Goal: Information Seeking & Learning: Learn about a topic

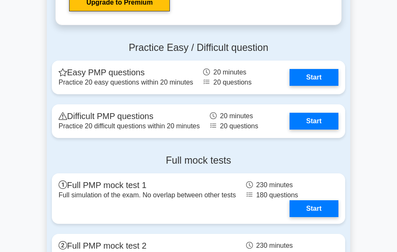
scroll to position [2526, 0]
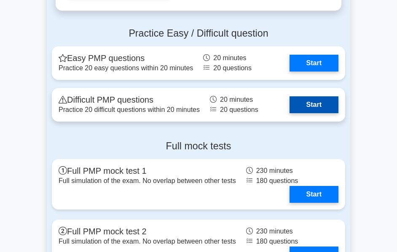
click at [322, 107] on link "Start" at bounding box center [313, 104] width 49 height 17
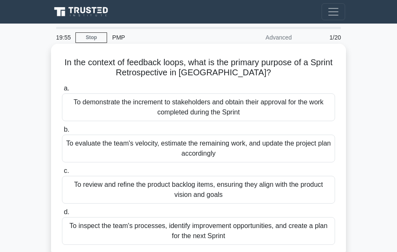
click at [156, 147] on div "To evaluate the team's velocity, estimate the remaining work, and update the pr…" at bounding box center [198, 149] width 273 height 28
click at [62, 133] on input "b. To evaluate the team's velocity, estimate the remaining work, and update the…" at bounding box center [62, 129] width 0 height 5
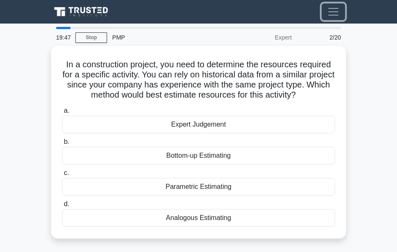
click at [333, 14] on span "Toggle navigation" at bounding box center [333, 11] width 13 height 13
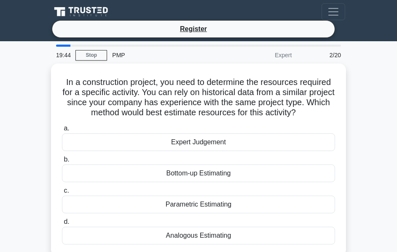
click at [288, 56] on div "Expert" at bounding box center [260, 55] width 74 height 17
click at [114, 54] on div "PMP" at bounding box center [165, 55] width 116 height 17
click at [85, 57] on link "Stop" at bounding box center [91, 55] width 32 height 11
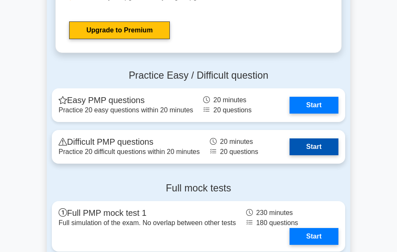
scroll to position [2526, 0]
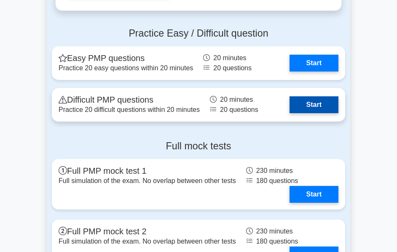
click at [317, 106] on link "Start" at bounding box center [313, 104] width 49 height 17
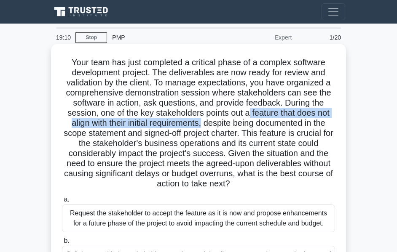
drag, startPoint x: 250, startPoint y: 113, endPoint x: 202, endPoint y: 122, distance: 49.2
click at [202, 122] on h5 "Your team has just completed a critical phase of a complex software development…" at bounding box center [198, 123] width 274 height 132
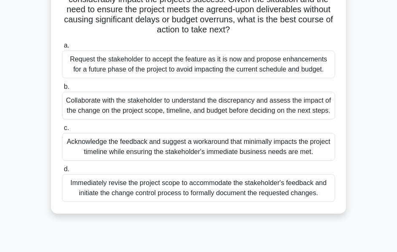
scroll to position [157, 0]
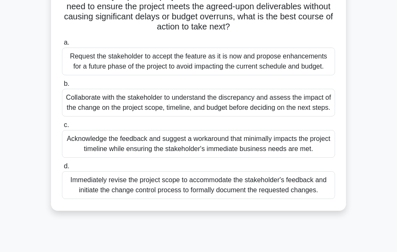
click at [133, 105] on div "Collaborate with the stakeholder to understand the discrepancy and assess the i…" at bounding box center [198, 103] width 273 height 28
click at [62, 87] on input "b. Collaborate with the stakeholder to understand the discrepancy and assess th…" at bounding box center [62, 83] width 0 height 5
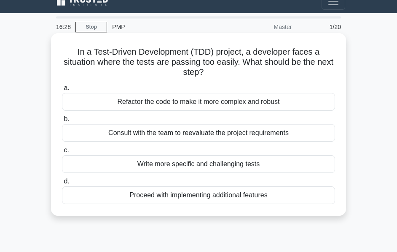
scroll to position [0, 0]
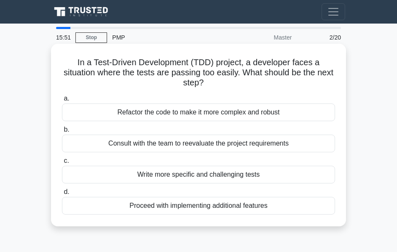
click at [168, 144] on div "Consult with the team to reevaluate the project requirements" at bounding box center [198, 144] width 273 height 18
click at [62, 133] on input "b. Consult with the team to reevaluate the project requirements" at bounding box center [62, 129] width 0 height 5
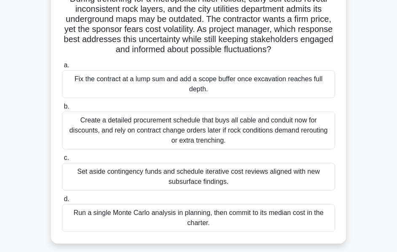
scroll to position [84, 0]
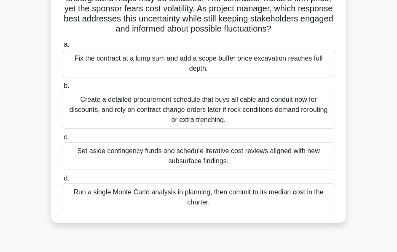
click at [112, 196] on div "Run a single Monte Carlo analysis in planning, then commit to its median cost i…" at bounding box center [198, 198] width 273 height 28
click at [62, 181] on input "d. Run a single Monte Carlo analysis in planning, then commit to its median cos…" at bounding box center [62, 178] width 0 height 5
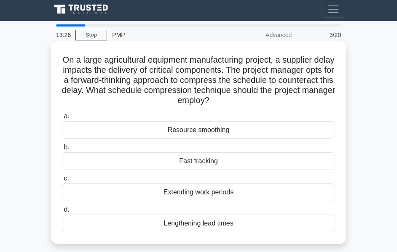
scroll to position [0, 0]
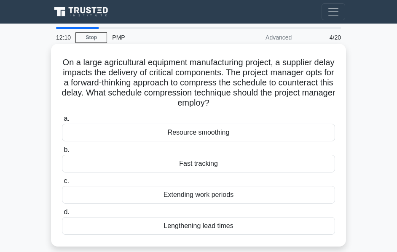
click at [218, 195] on div "Extending work periods" at bounding box center [198, 195] width 273 height 18
click at [62, 184] on input "c. Extending work periods" at bounding box center [62, 180] width 0 height 5
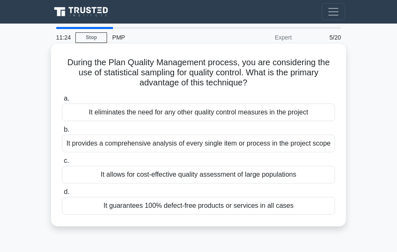
click at [224, 178] on div "It allows for cost-effective quality assessment of large populations" at bounding box center [198, 175] width 273 height 18
click at [62, 164] on input "c. It allows for cost-effective quality assessment of large populations" at bounding box center [62, 160] width 0 height 5
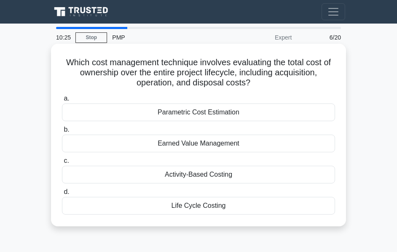
click at [214, 176] on div "Activity-Based Costing" at bounding box center [198, 175] width 273 height 18
click at [62, 164] on input "c. Activity-Based Costing" at bounding box center [62, 160] width 0 height 5
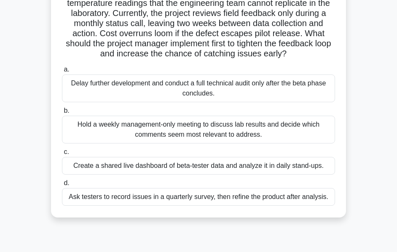
scroll to position [84, 0]
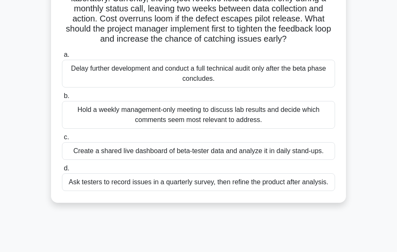
click at [175, 152] on div "Create a shared live dashboard of beta-tester data and analyze it in daily stan…" at bounding box center [198, 151] width 273 height 18
click at [62, 140] on input "c. Create a shared live dashboard of beta-tester data and analyze it in daily s…" at bounding box center [62, 137] width 0 height 5
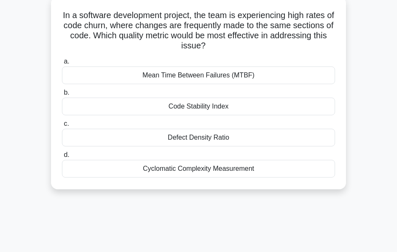
scroll to position [0, 0]
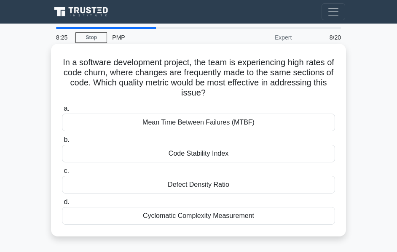
click at [246, 186] on div "Defect Density Ratio" at bounding box center [198, 185] width 273 height 18
click at [62, 174] on input "c. Defect Density Ratio" at bounding box center [62, 170] width 0 height 5
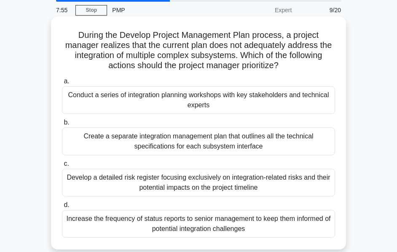
scroll to position [42, 0]
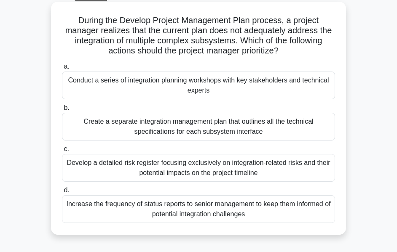
click at [174, 95] on div "Conduct a series of integration planning workshops with key stakeholders and te…" at bounding box center [198, 86] width 273 height 28
click at [62, 69] on input "a. Conduct a series of integration planning workshops with key stakeholders and…" at bounding box center [62, 66] width 0 height 5
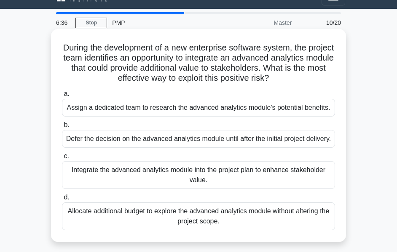
scroll to position [0, 0]
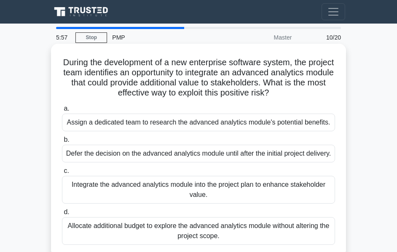
click at [228, 204] on div "Integrate the advanced analytics module into the project plan to enhance stakeh…" at bounding box center [198, 190] width 273 height 28
click at [62, 174] on input "c. Integrate the advanced analytics module into the project plan to enhance sta…" at bounding box center [62, 170] width 0 height 5
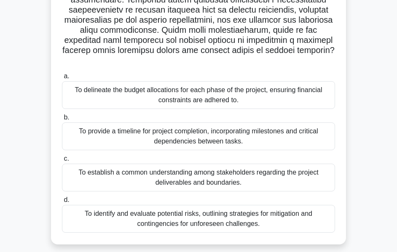
scroll to position [168, 0]
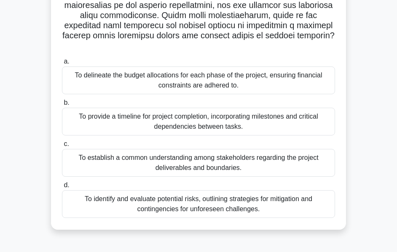
click at [152, 149] on div "To establish a common understanding among stakeholders regarding the project de…" at bounding box center [198, 163] width 273 height 28
click at [62, 147] on input "c. To establish a common understanding among stakeholders regarding the project…" at bounding box center [62, 143] width 0 height 5
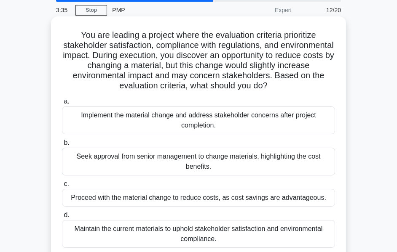
scroll to position [42, 0]
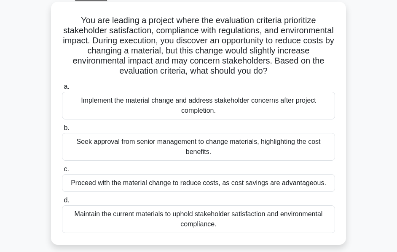
click at [100, 218] on div "Maintain the current materials to uphold stakeholder satisfaction and environme…" at bounding box center [198, 219] width 273 height 28
click at [62, 203] on input "d. Maintain the current materials to uphold stakeholder satisfaction and enviro…" at bounding box center [62, 200] width 0 height 5
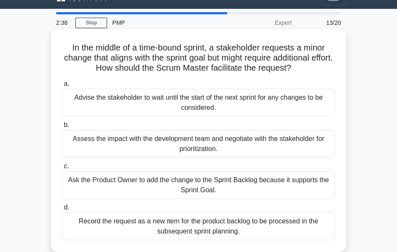
scroll to position [0, 0]
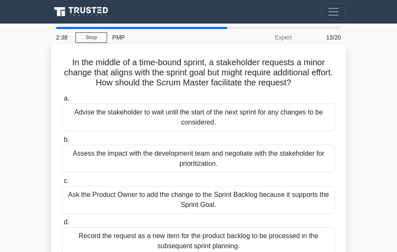
click at [107, 122] on div "Advise the stakeholder to wait until the start of the next sprint for any chang…" at bounding box center [198, 118] width 273 height 28
click at [62, 101] on input "a. Advise the stakeholder to wait until the start of the next sprint for any ch…" at bounding box center [62, 98] width 0 height 5
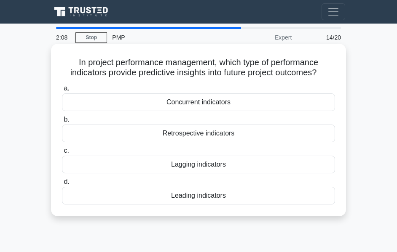
click at [178, 197] on div "Leading indicators" at bounding box center [198, 196] width 273 height 18
click at [62, 185] on input "d. Leading indicators" at bounding box center [62, 181] width 0 height 5
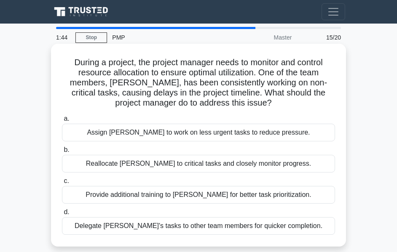
click at [233, 196] on div "Provide additional training to John for better task prioritization." at bounding box center [198, 195] width 273 height 18
click at [62, 184] on input "c. Provide additional training to John for better task prioritization." at bounding box center [62, 180] width 0 height 5
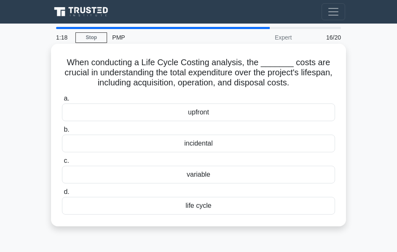
click at [215, 113] on div "upfront" at bounding box center [198, 113] width 273 height 18
click at [62, 101] on input "a. upfront" at bounding box center [62, 98] width 0 height 5
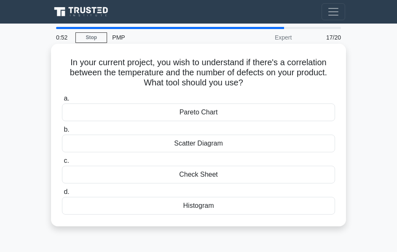
click at [172, 114] on div "Pareto Chart" at bounding box center [198, 113] width 273 height 18
click at [62, 101] on input "a. Pareto Chart" at bounding box center [62, 98] width 0 height 5
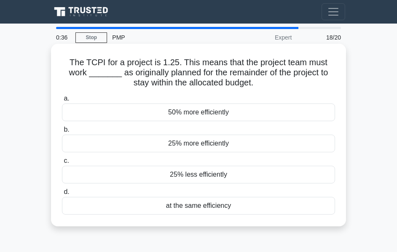
click at [246, 144] on div "25% more efficiently" at bounding box center [198, 144] width 273 height 18
click at [62, 133] on input "b. 25% more efficiently" at bounding box center [62, 129] width 0 height 5
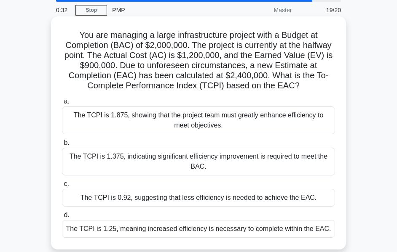
scroll to position [42, 0]
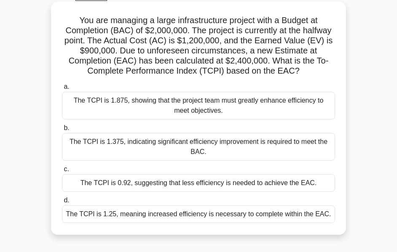
click at [100, 144] on div "The TCPI is 1.375, indicating significant efficiency improvement is required to…" at bounding box center [198, 147] width 273 height 28
click at [62, 131] on input "b. The TCPI is 1.375, indicating significant efficiency improvement is required…" at bounding box center [62, 127] width 0 height 5
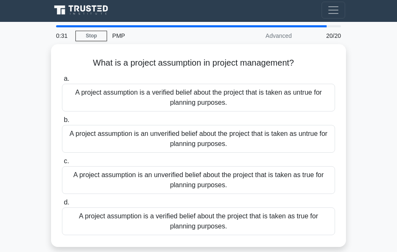
scroll to position [0, 0]
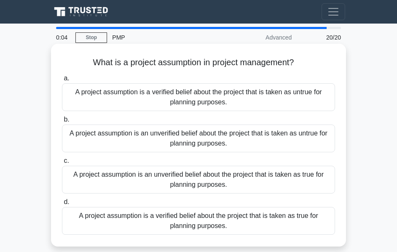
click at [218, 138] on div "A project assumption is an unverified belief about the project that is taken as…" at bounding box center [198, 139] width 273 height 28
click at [62, 123] on input "b. A project assumption is an unverified belief about the project that is taken…" at bounding box center [62, 119] width 0 height 5
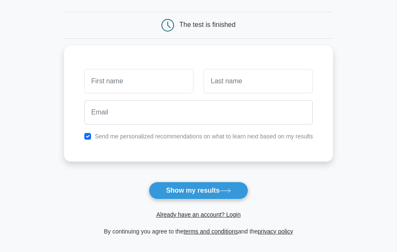
scroll to position [84, 0]
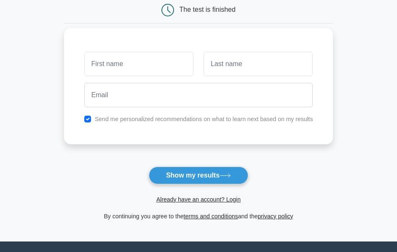
click at [141, 61] on input "text" at bounding box center [138, 64] width 109 height 24
type input "[PERSON_NAME]"
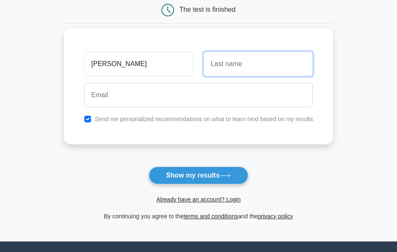
click at [249, 72] on input "text" at bounding box center [257, 64] width 109 height 24
type input "AYYAPPAN"
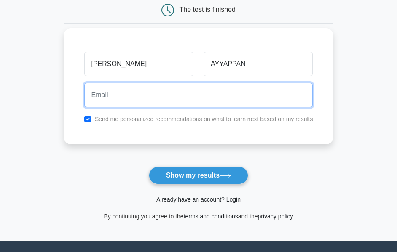
click at [165, 96] on input "email" at bounding box center [198, 95] width 229 height 24
type input "venkatcivil03@gmail.com"
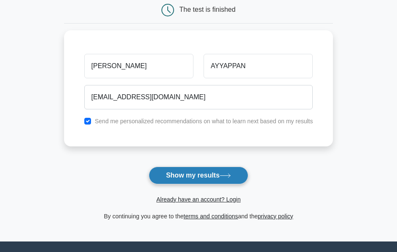
click at [202, 176] on button "Show my results" at bounding box center [198, 176] width 99 height 18
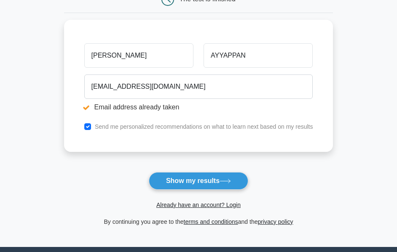
scroll to position [126, 0]
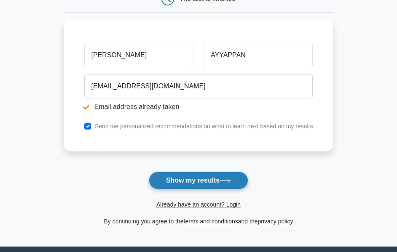
click at [205, 182] on button "Show my results" at bounding box center [198, 181] width 99 height 18
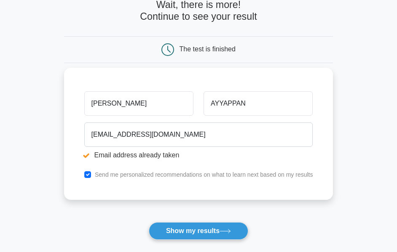
scroll to position [84, 0]
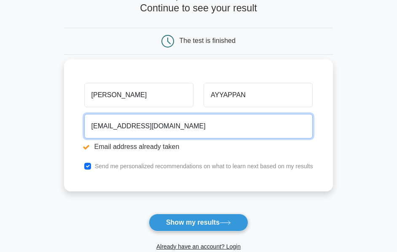
click at [175, 119] on input "[EMAIL_ADDRESS][DOMAIN_NAME]" at bounding box center [198, 126] width 229 height 24
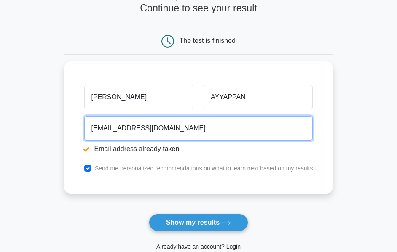
drag, startPoint x: 188, startPoint y: 128, endPoint x: 49, endPoint y: 124, distance: 138.5
click at [49, 124] on main "Email address already taken Wait, there is more! Continue to see your result Th…" at bounding box center [198, 113] width 397 height 349
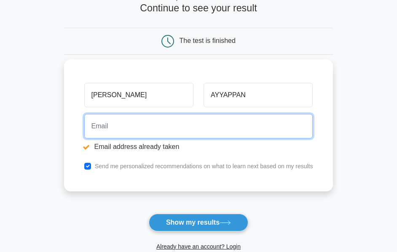
click at [102, 121] on input "email" at bounding box center [198, 126] width 229 height 24
type input "[PERSON_NAME][EMAIL_ADDRESS][DOMAIN_NAME]"
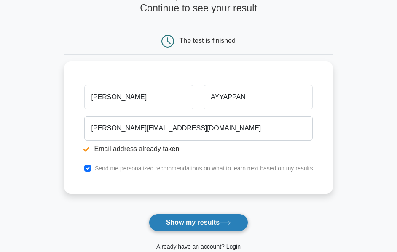
click at [205, 224] on button "Show my results" at bounding box center [198, 223] width 99 height 18
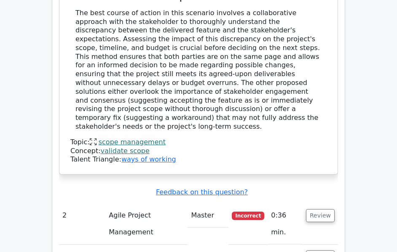
scroll to position [1305, 0]
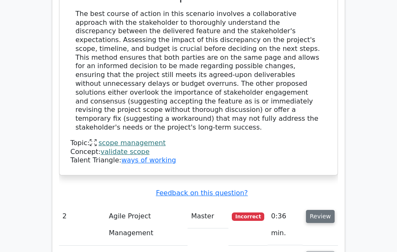
click at [320, 210] on button "Review" at bounding box center [320, 216] width 29 height 13
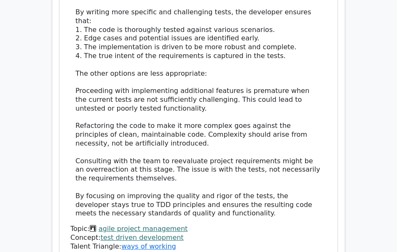
scroll to position [1894, 0]
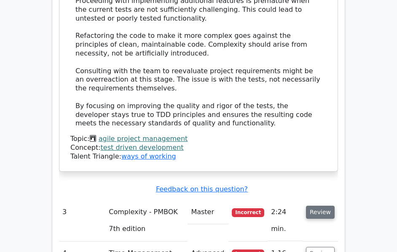
click at [315, 206] on button "Review" at bounding box center [320, 212] width 29 height 13
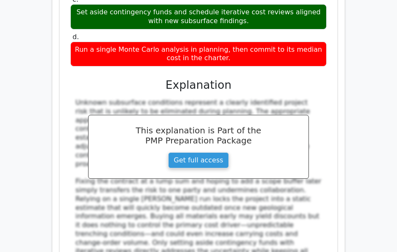
scroll to position [2484, 0]
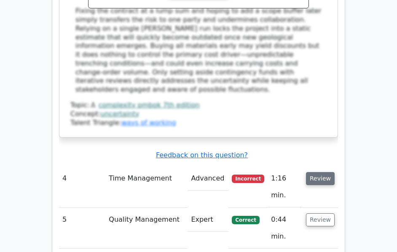
click at [330, 172] on button "Review" at bounding box center [320, 178] width 29 height 13
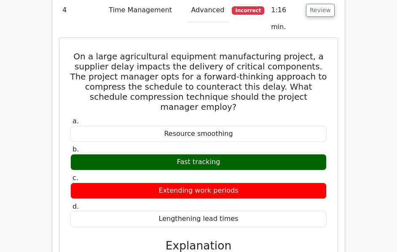
scroll to position [2694, 0]
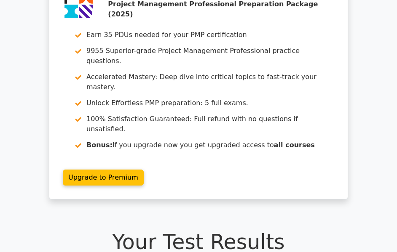
scroll to position [0, 0]
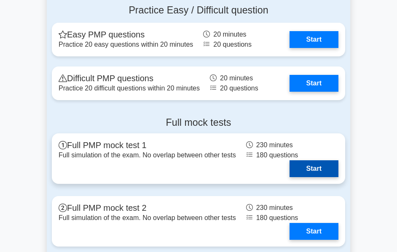
scroll to position [2694, 0]
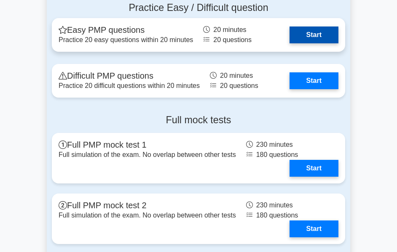
click at [311, 38] on link "Start" at bounding box center [313, 35] width 49 height 17
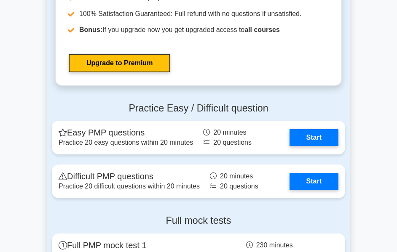
scroll to position [2568, 0]
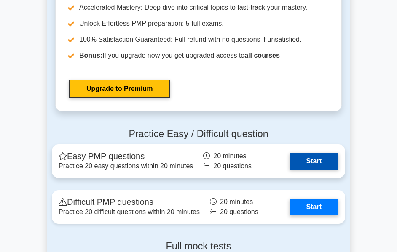
click at [289, 165] on link "Start" at bounding box center [313, 161] width 49 height 17
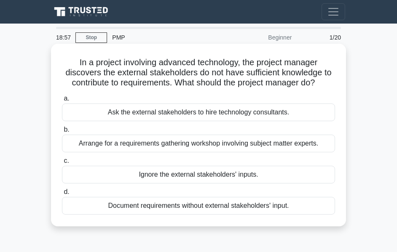
click at [168, 141] on div "Arrange for a requirements gathering workshop involving subject matter experts." at bounding box center [198, 144] width 273 height 18
click at [62, 133] on input "b. Arrange for a requirements gathering workshop involving subject matter exper…" at bounding box center [62, 129] width 0 height 5
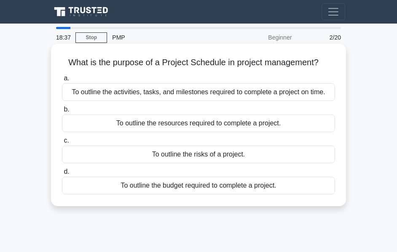
click at [144, 85] on div "To outline the activities, tasks, and milestones required to complete a project…" at bounding box center [198, 92] width 273 height 18
click at [62, 81] on input "a. To outline the activities, tasks, and milestones required to complete a proj…" at bounding box center [62, 78] width 0 height 5
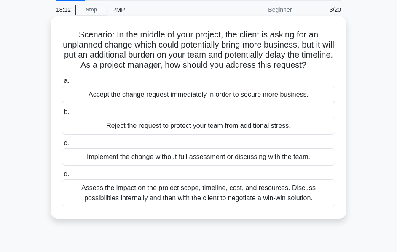
scroll to position [42, 0]
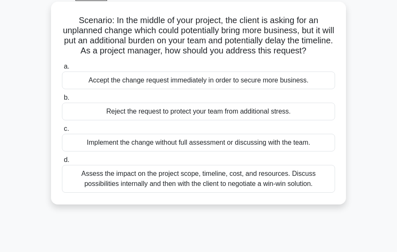
click at [301, 193] on div "Assess the impact on the project scope, timeline, cost, and resources. Discuss …" at bounding box center [198, 179] width 273 height 28
click at [62, 163] on input "d. Assess the impact on the project scope, timeline, cost, and resources. Discu…" at bounding box center [62, 159] width 0 height 5
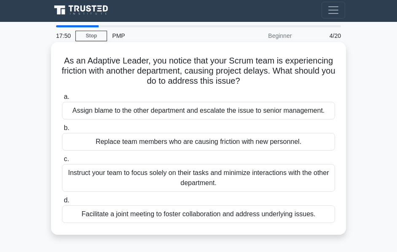
scroll to position [0, 0]
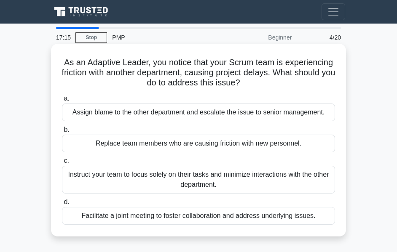
click at [209, 218] on div "Facilitate a joint meeting to foster collaboration and address underlying issue…" at bounding box center [198, 216] width 273 height 18
click at [62, 205] on input "d. Facilitate a joint meeting to foster collaboration and address underlying is…" at bounding box center [62, 202] width 0 height 5
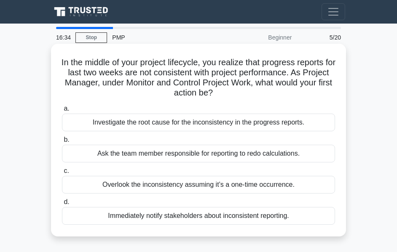
click at [182, 121] on div "Investigate the root cause for the inconsistency in the progress reports." at bounding box center [198, 123] width 273 height 18
click at [62, 112] on input "a. Investigate the root cause for the inconsistency in the progress reports." at bounding box center [62, 108] width 0 height 5
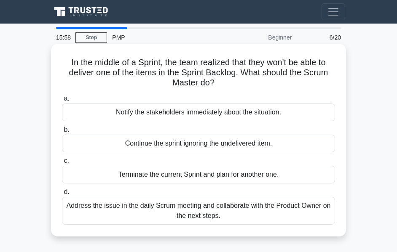
click at [152, 207] on div "Address the issue in the daily Scrum meeting and collaborate with the Product O…" at bounding box center [198, 211] width 273 height 28
click at [62, 195] on input "d. Address the issue in the daily Scrum meeting and collaborate with the Produc…" at bounding box center [62, 191] width 0 height 5
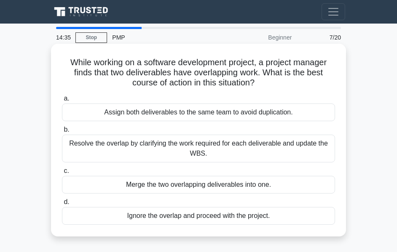
click at [224, 141] on div "Resolve the overlap by clarifying the work required for each deliverable and up…" at bounding box center [198, 149] width 273 height 28
click at [62, 133] on input "b. Resolve the overlap by clarifying the work required for each deliverable and…" at bounding box center [62, 129] width 0 height 5
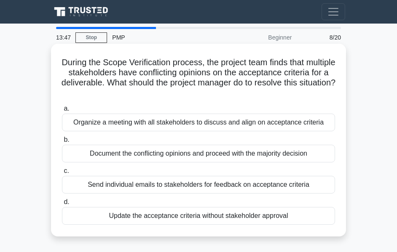
click at [136, 124] on div "Organize a meeting with all stakeholders to discuss and align on acceptance cri…" at bounding box center [198, 123] width 273 height 18
click at [62, 112] on input "a. Organize a meeting with all stakeholders to discuss and align on acceptance …" at bounding box center [62, 108] width 0 height 5
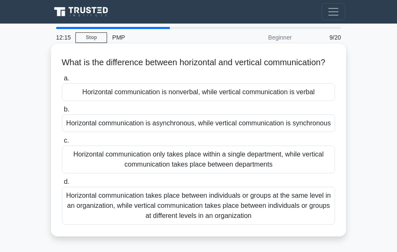
click at [104, 223] on div "Horizontal communication takes place between individuals or groups at the same …" at bounding box center [198, 206] width 273 height 38
click at [62, 185] on input "d. Horizontal communication takes place between individuals or groups at the sa…" at bounding box center [62, 181] width 0 height 5
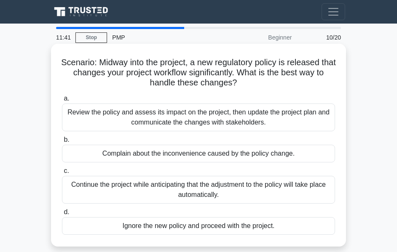
click at [161, 123] on div "Review the policy and assess its impact on the project, then update the project…" at bounding box center [198, 118] width 273 height 28
click at [62, 101] on input "a. Review the policy and assess its impact on the project, then update the proj…" at bounding box center [62, 98] width 0 height 5
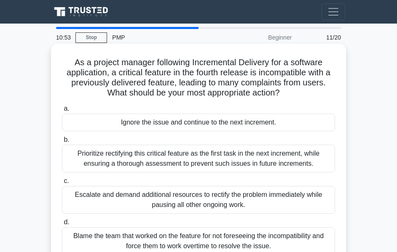
click at [131, 158] on div "Prioritize rectifying this critical feature as the first task in the next incre…" at bounding box center [198, 159] width 273 height 28
click at [62, 143] on input "b. Prioritize rectifying this critical feature as the first task in the next in…" at bounding box center [62, 139] width 0 height 5
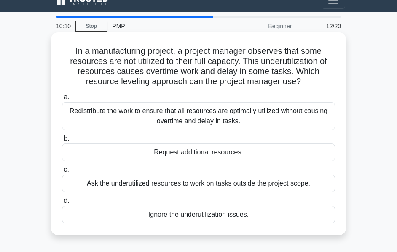
scroll to position [12, 0]
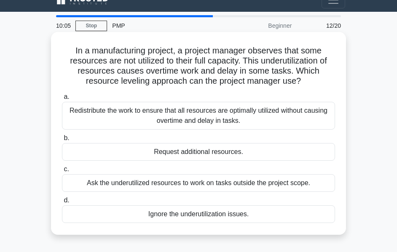
click at [229, 113] on div "Redistribute the work to ensure that all resources are optimally utilized witho…" at bounding box center [198, 116] width 273 height 28
click at [62, 100] on input "a. Redistribute the work to ensure that all resources are optimally utilized wi…" at bounding box center [62, 96] width 0 height 5
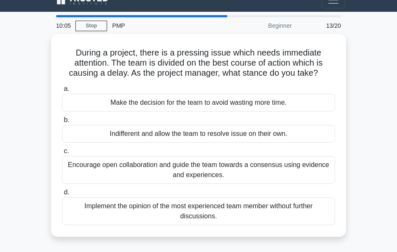
scroll to position [0, 0]
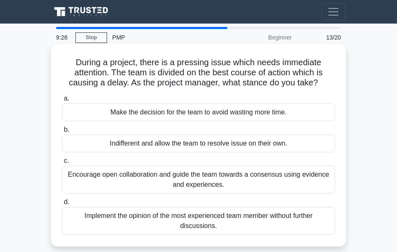
click at [171, 177] on div "Encourage open collaboration and guide the team towards a consensus using evide…" at bounding box center [198, 180] width 273 height 28
click at [62, 164] on input "c. Encourage open collaboration and guide the team towards a consensus using ev…" at bounding box center [62, 160] width 0 height 5
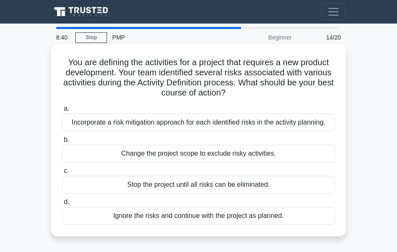
click at [205, 122] on div "Incorporate a risk mitigation approach for each identified risks in the activit…" at bounding box center [198, 123] width 273 height 18
click at [62, 112] on input "a. Incorporate a risk mitigation approach for each identified risks in the acti…" at bounding box center [62, 108] width 0 height 5
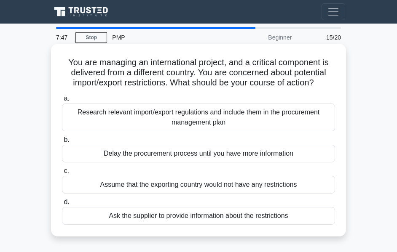
click at [213, 121] on div "Research relevant import/export regulations and include them in the procurement…" at bounding box center [198, 118] width 273 height 28
click at [62, 101] on input "a. Research relevant import/export regulations and include them in the procurem…" at bounding box center [62, 98] width 0 height 5
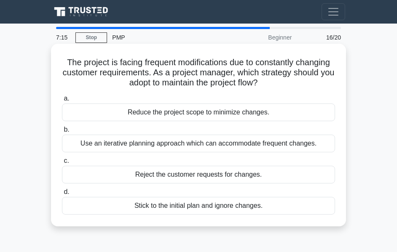
click at [173, 140] on div "Use an iterative planning approach which can accommodate frequent changes." at bounding box center [198, 144] width 273 height 18
click at [62, 133] on input "b. Use an iterative planning approach which can accommodate frequent changes." at bounding box center [62, 129] width 0 height 5
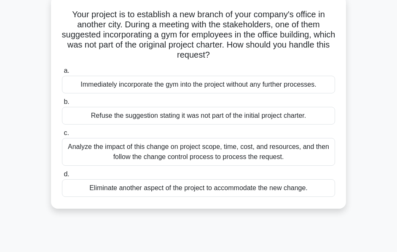
scroll to position [48, 0]
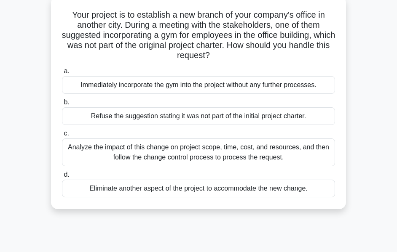
click at [258, 149] on div "Analyze the impact of this change on project scope, time, cost, and resources, …" at bounding box center [198, 152] width 273 height 28
click at [62, 136] on input "c. Analyze the impact of this change on project scope, time, cost, and resource…" at bounding box center [62, 133] width 0 height 5
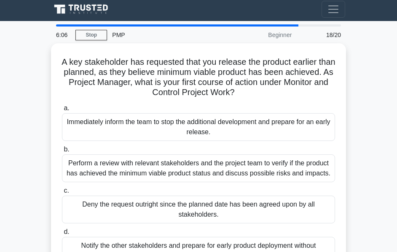
scroll to position [0, 0]
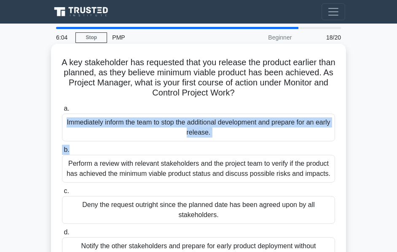
drag, startPoint x: 258, startPoint y: 149, endPoint x: 293, endPoint y: 104, distance: 57.1
click at [293, 104] on div "a. Immediately inform the team to stop the additional development and prepare f…" at bounding box center [198, 184] width 283 height 165
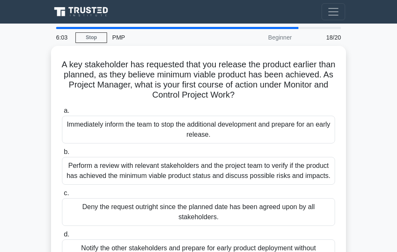
click at [352, 64] on main "6:03 Stop PMP Beginner 18/20 A key stakeholder has requested that you release t…" at bounding box center [198, 238] width 397 height 428
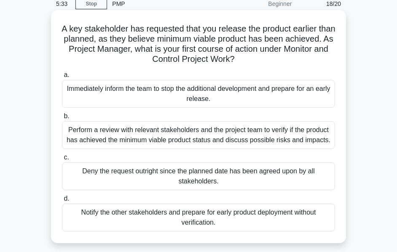
scroll to position [34, 0]
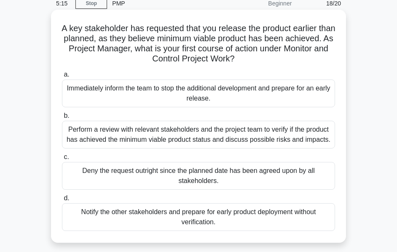
click at [203, 138] on div "Perform a review with relevant stakeholders and the project team to verify if t…" at bounding box center [198, 135] width 273 height 28
click at [62, 119] on input "b. Perform a review with relevant stakeholders and the project team to verify i…" at bounding box center [62, 115] width 0 height 5
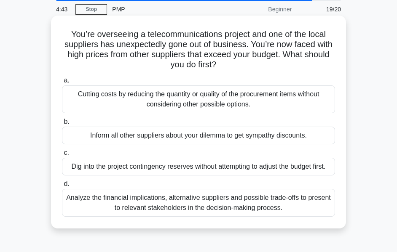
scroll to position [29, 0]
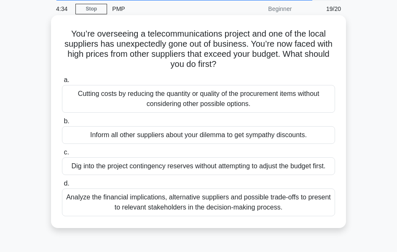
click at [214, 199] on div "Analyze the financial implications, alternative suppliers and possible trade-of…" at bounding box center [198, 203] width 273 height 28
click at [62, 186] on input "d. Analyze the financial implications, alternative suppliers and possible trade…" at bounding box center [62, 183] width 0 height 5
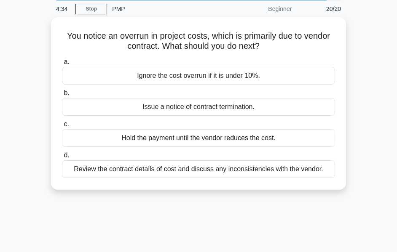
scroll to position [0, 0]
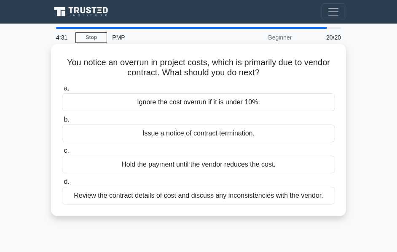
click at [151, 72] on h5 "You notice an overrun in project costs, which is primarily due to vendor contra…" at bounding box center [198, 67] width 274 height 21
click at [197, 194] on div "Review the contract details of cost and discuss any inconsistencies with the ve…" at bounding box center [198, 196] width 273 height 18
click at [62, 185] on input "d. Review the contract details of cost and discuss any inconsistencies with the…" at bounding box center [62, 181] width 0 height 5
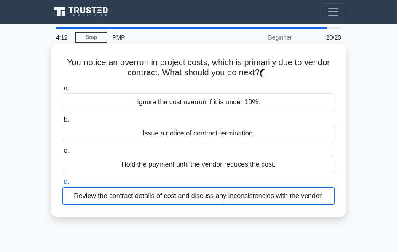
click at [197, 194] on div "Review the contract details of cost and discuss any inconsistencies with the ve…" at bounding box center [198, 196] width 273 height 19
click at [62, 185] on input "d. Review the contract details of cost and discuss any inconsistencies with the…" at bounding box center [62, 181] width 0 height 5
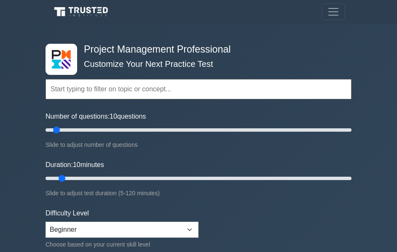
select select "beginner"
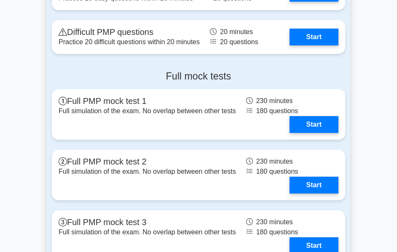
scroll to position [2793, 0]
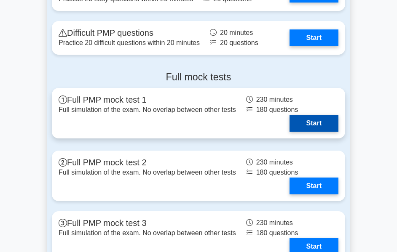
click at [309, 121] on link "Start" at bounding box center [313, 123] width 49 height 17
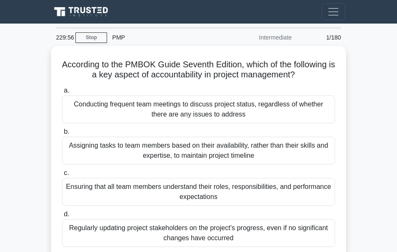
click at [284, 34] on div "Intermediate" at bounding box center [260, 37] width 74 height 17
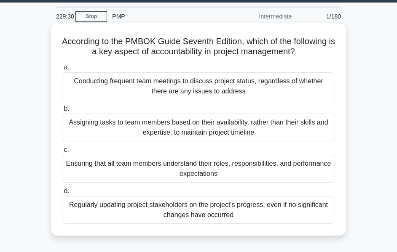
scroll to position [27, 0]
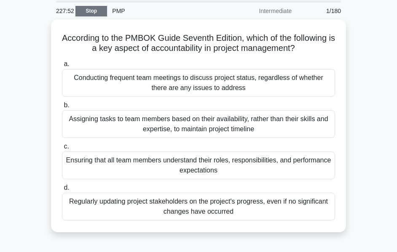
click at [101, 13] on link "Stop" at bounding box center [91, 11] width 32 height 11
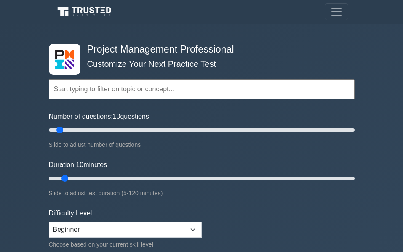
select select "beginner"
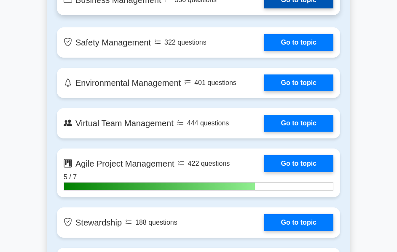
scroll to position [1826, 0]
